Goal: Task Accomplishment & Management: Manage account settings

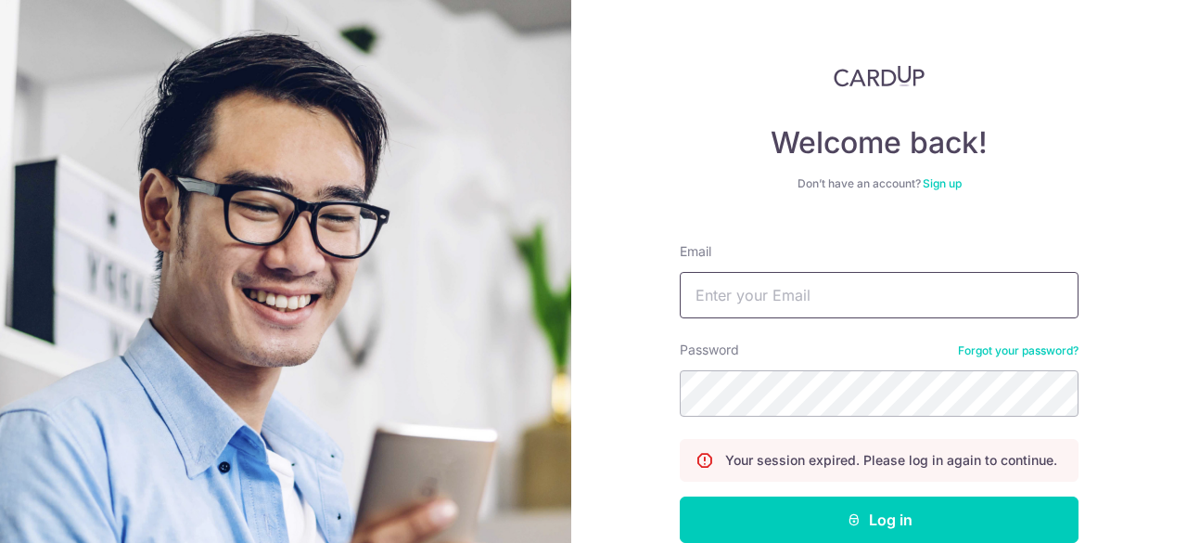
click at [838, 303] on input "Email" at bounding box center [879, 295] width 399 height 46
type input "[PERSON_NAME][EMAIL_ADDRESS][PERSON_NAME][DOMAIN_NAME]"
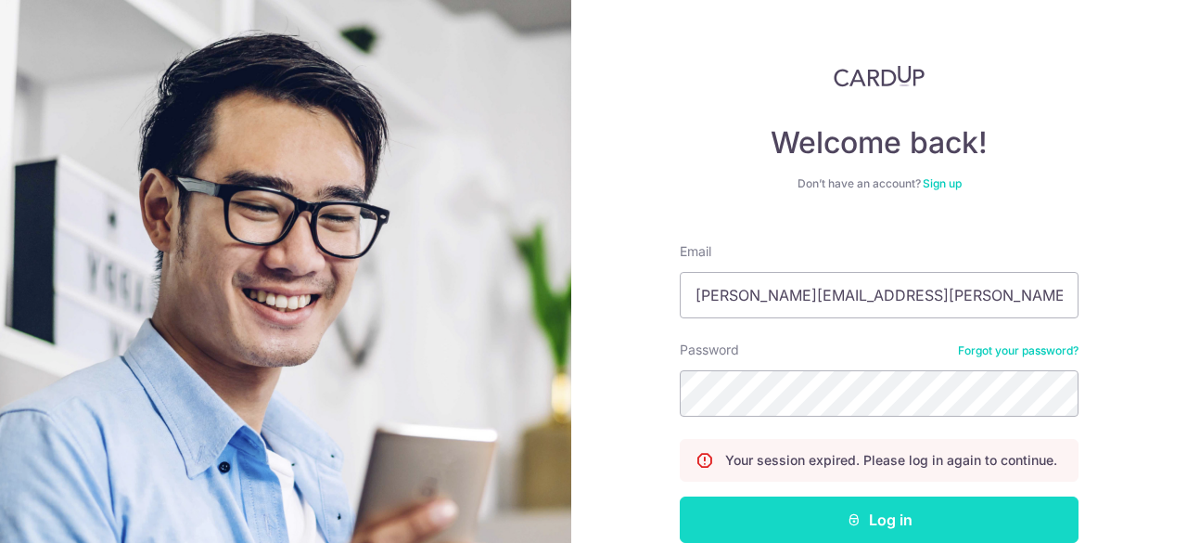
click at [898, 510] on button "Log in" at bounding box center [879, 519] width 399 height 46
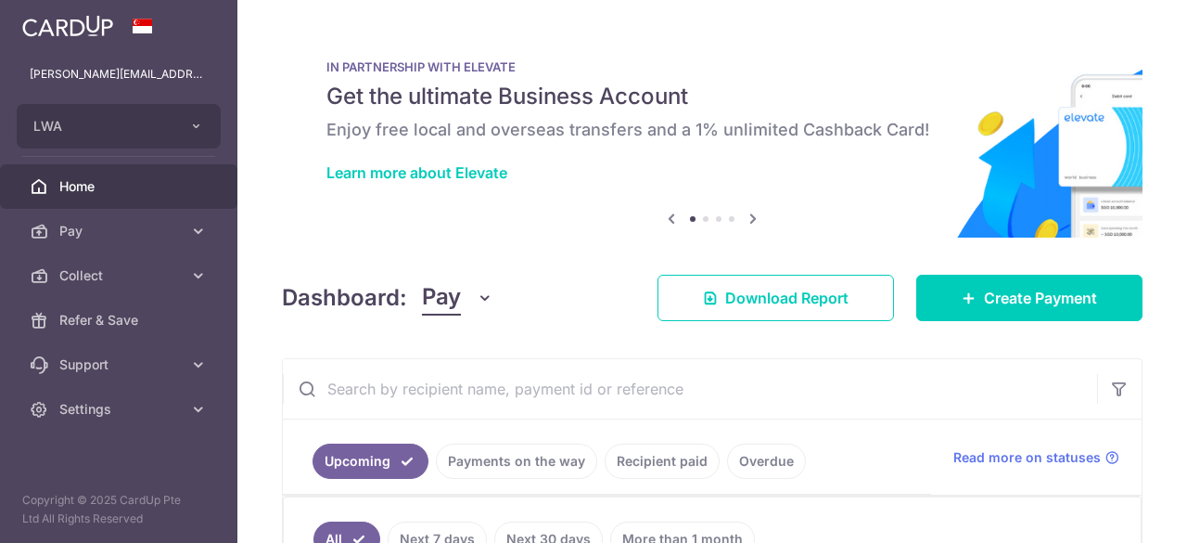
scroll to position [239, 0]
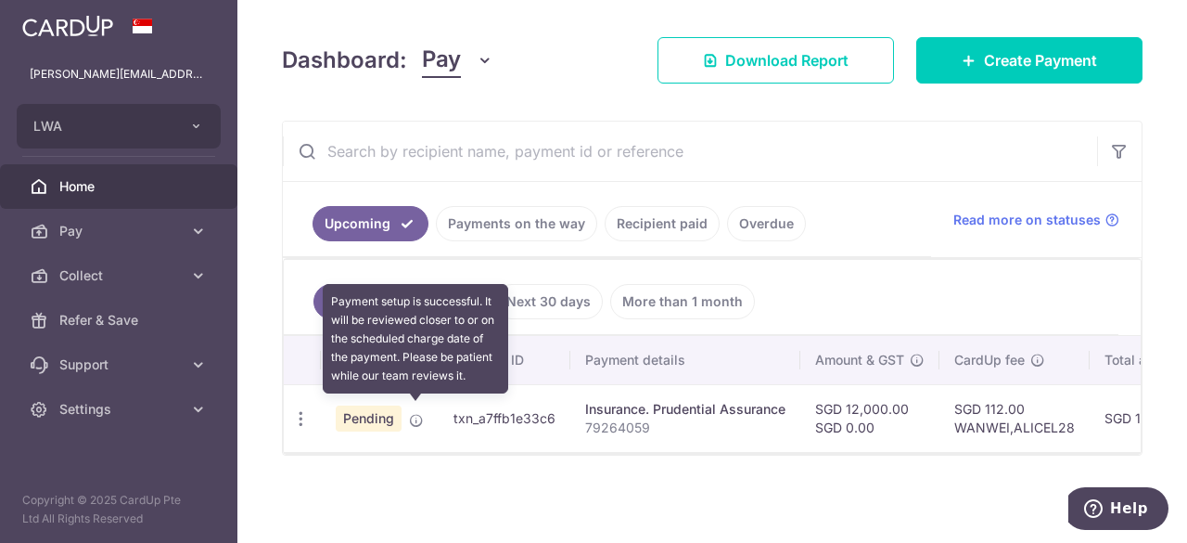
click at [417, 413] on icon at bounding box center [416, 420] width 15 height 15
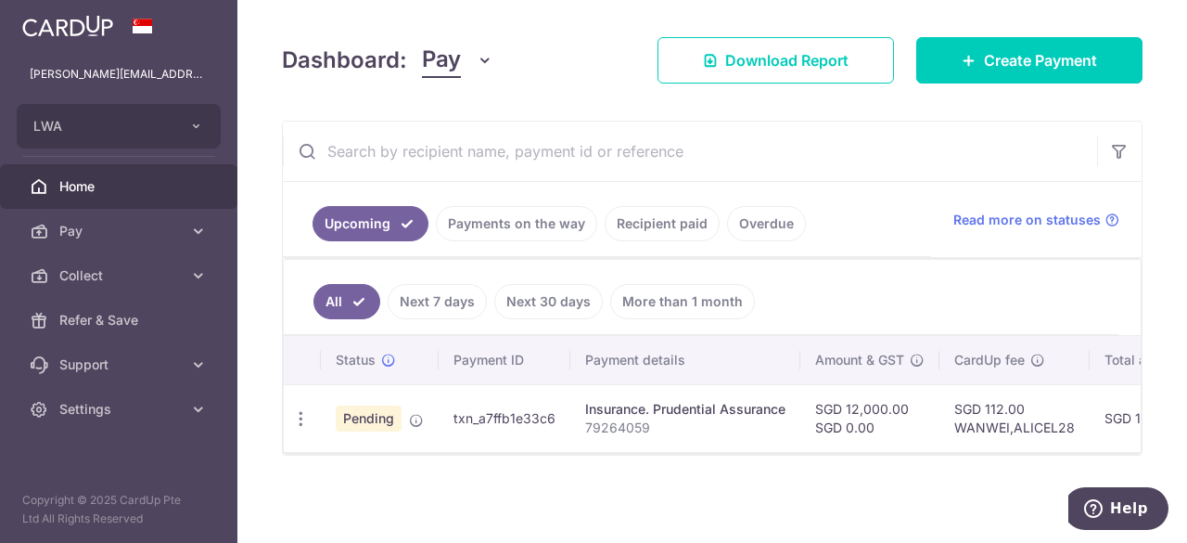
click at [425, 408] on td "Pending" at bounding box center [380, 418] width 118 height 68
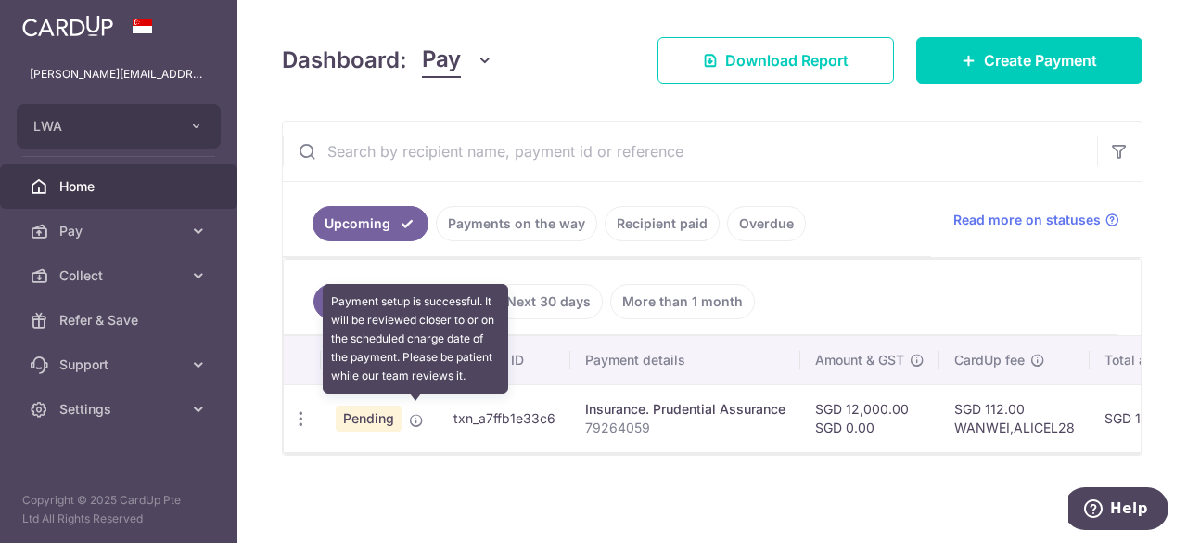
click at [414, 413] on icon at bounding box center [416, 420] width 15 height 15
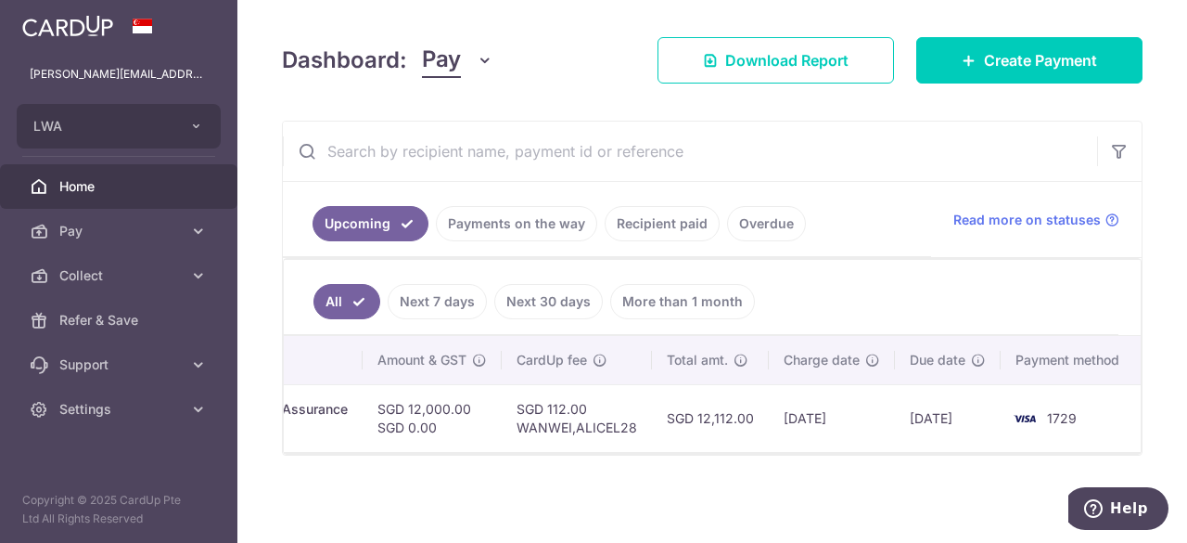
scroll to position [0, 0]
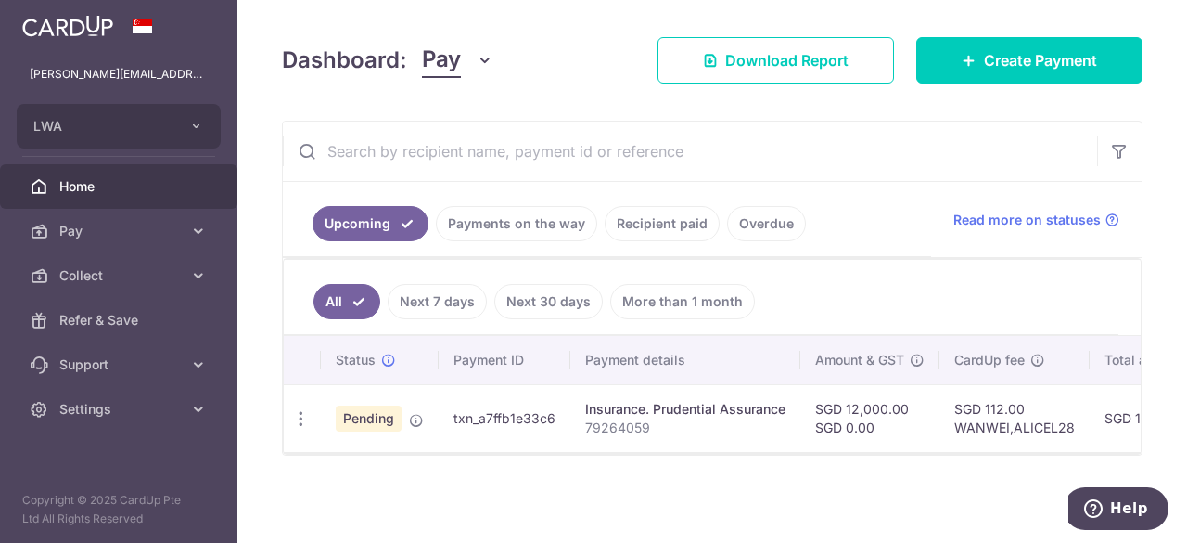
click at [356, 414] on span "Pending" at bounding box center [369, 418] width 66 height 26
click at [302, 413] on icon "button" at bounding box center [300, 418] width 19 height 19
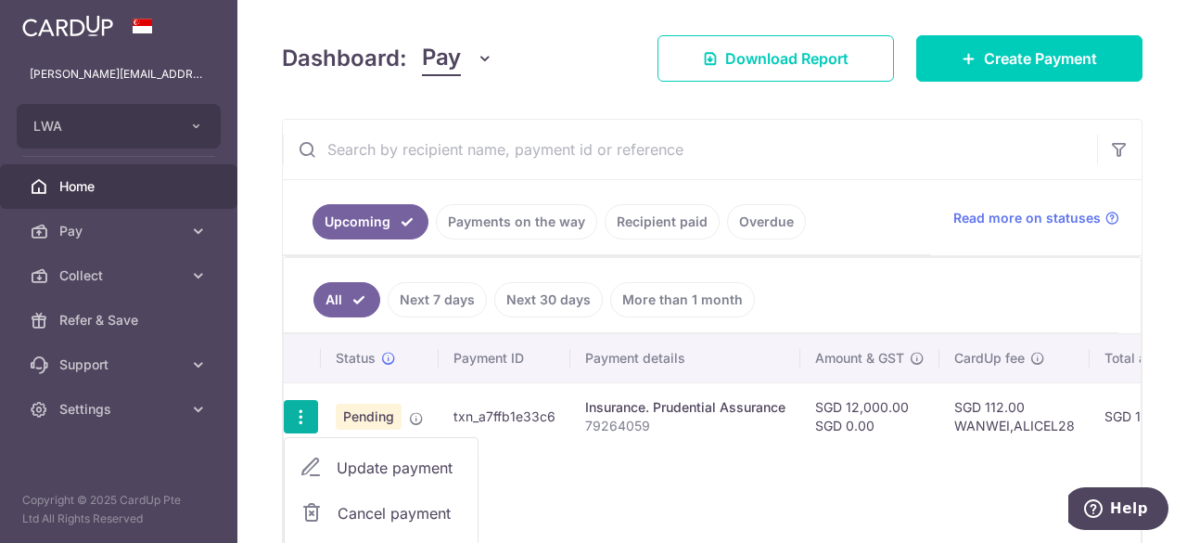
click at [659, 454] on div "Status Payment ID Payment details Amount & GST CardUp fee Total amt. Charge dat…" at bounding box center [712, 445] width 857 height 223
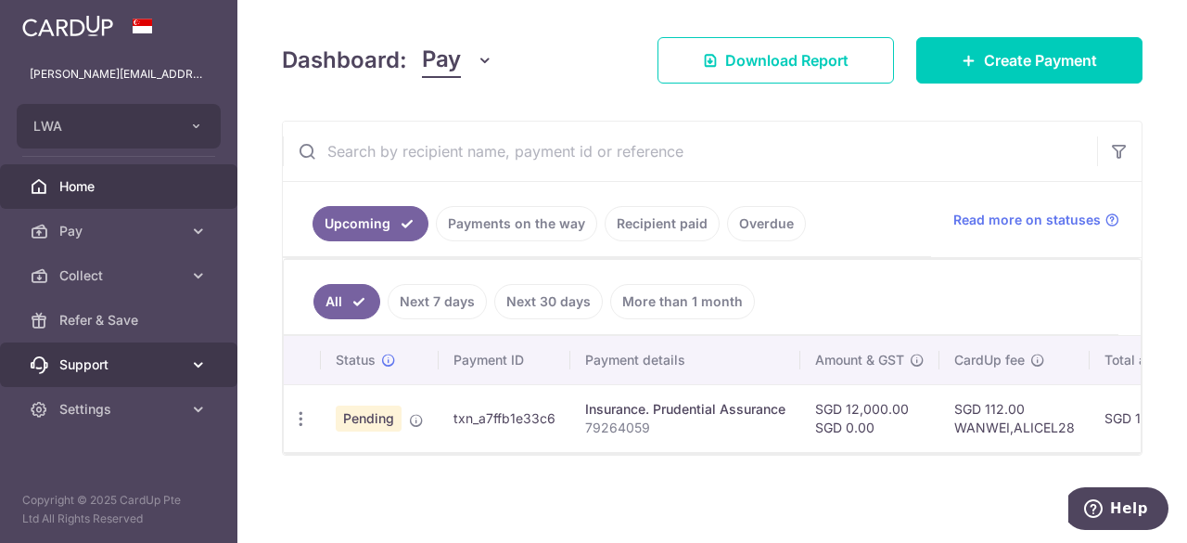
click at [91, 356] on span "Support" at bounding box center [120, 364] width 122 height 19
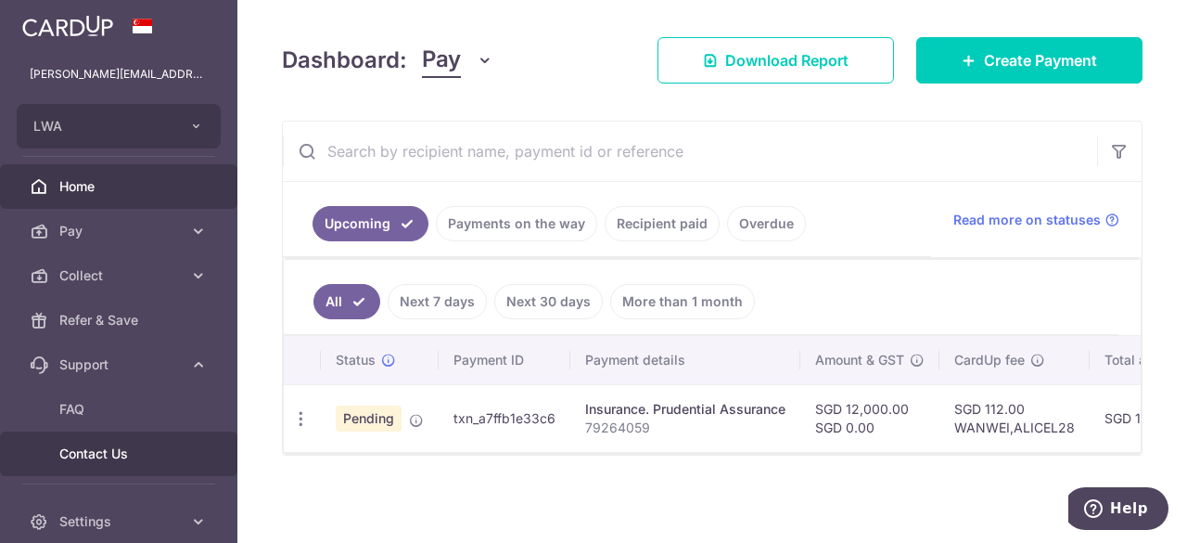
click at [95, 450] on span "Contact Us" at bounding box center [120, 453] width 122 height 19
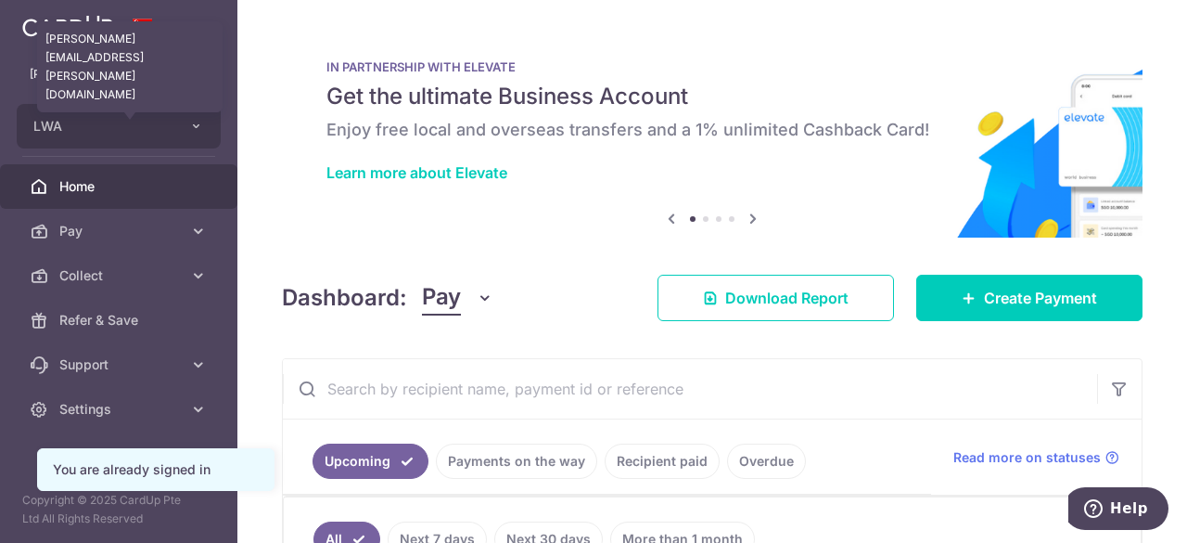
click at [130, 79] on p "[PERSON_NAME][EMAIL_ADDRESS][PERSON_NAME][DOMAIN_NAME]" at bounding box center [119, 74] width 178 height 19
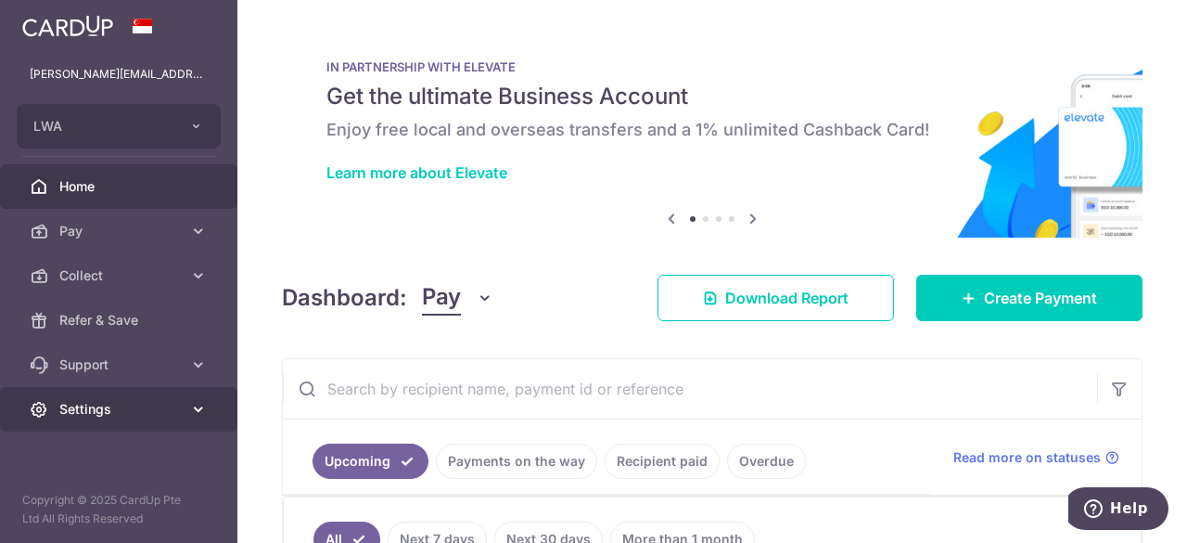
click at [78, 409] on span "Settings" at bounding box center [120, 409] width 122 height 19
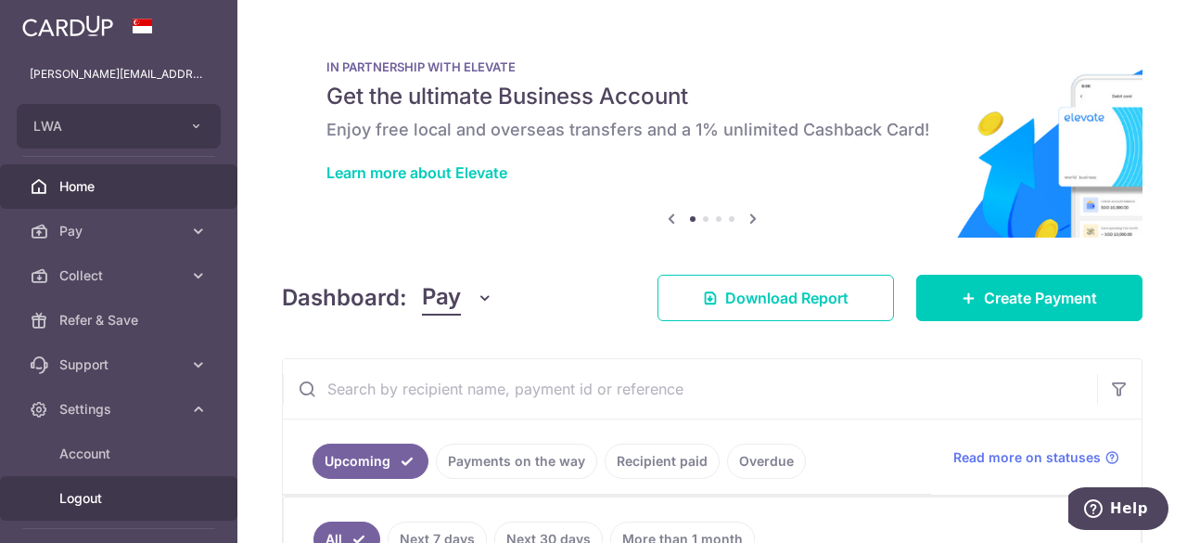
click at [93, 506] on span "Logout" at bounding box center [120, 498] width 122 height 19
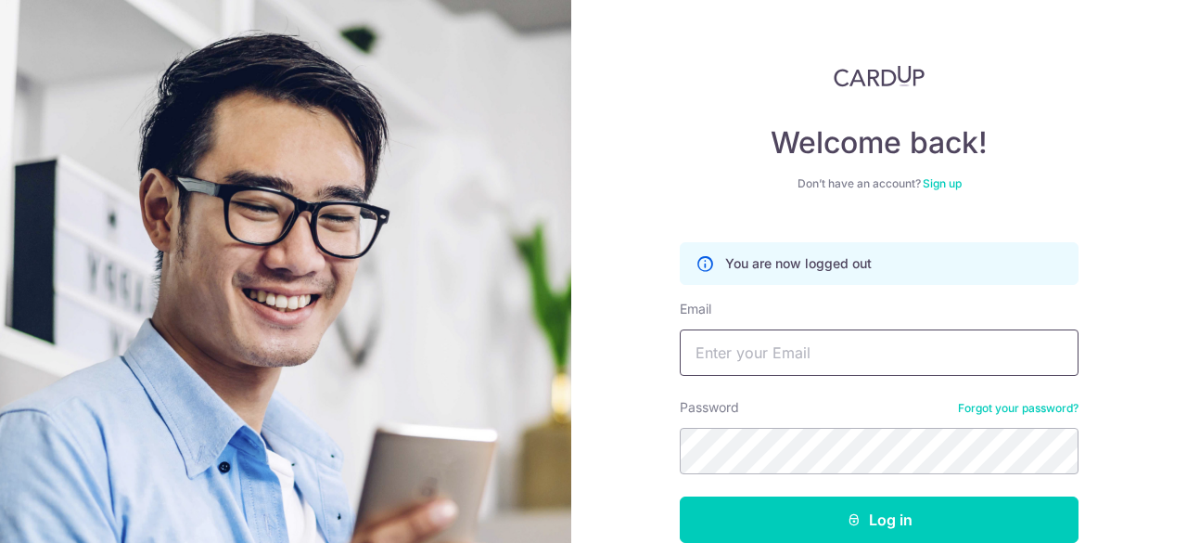
click at [744, 348] on input "Email" at bounding box center [879, 352] width 399 height 46
type input "wanwei.alice@gmail.com"
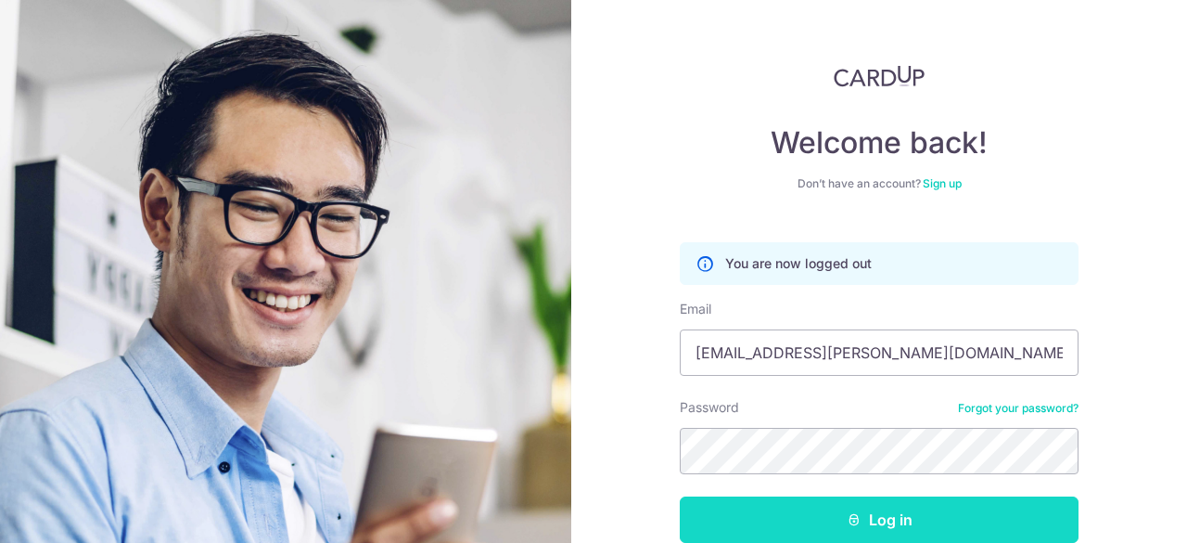
click at [811, 515] on button "Log in" at bounding box center [879, 519] width 399 height 46
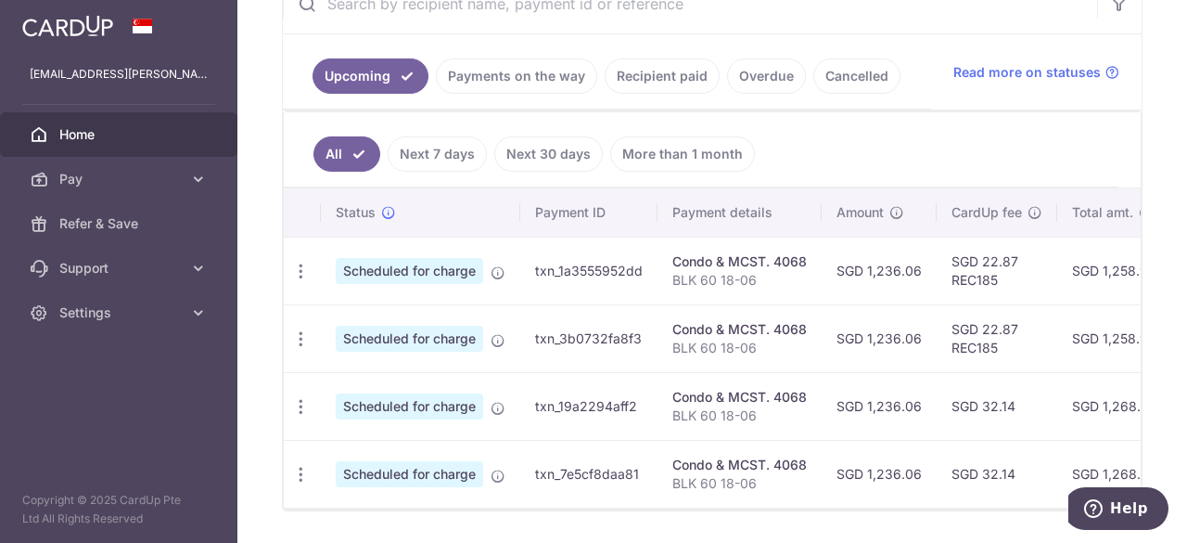
scroll to position [443, 0]
